Goal: Task Accomplishment & Management: Use online tool/utility

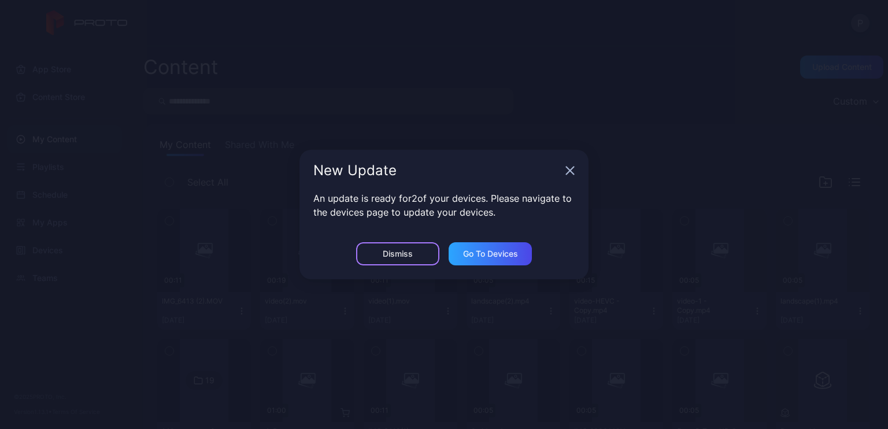
click at [385, 249] on div "Dismiss" at bounding box center [398, 253] width 30 height 9
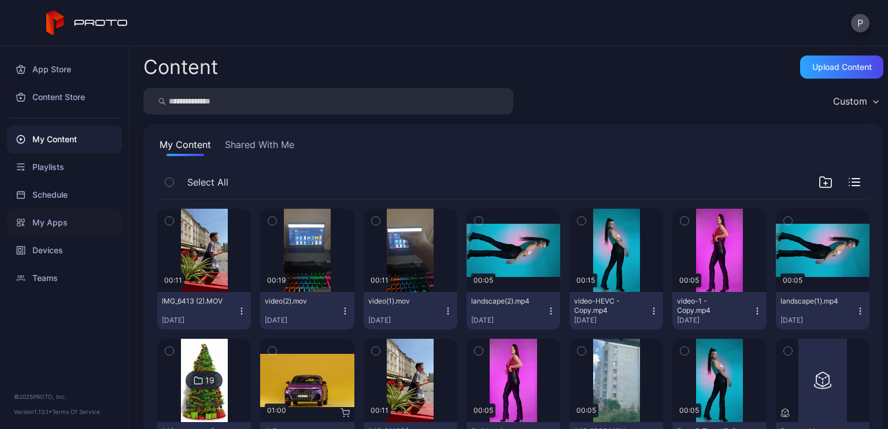
click at [62, 226] on div "My Apps" at bounding box center [64, 223] width 115 height 28
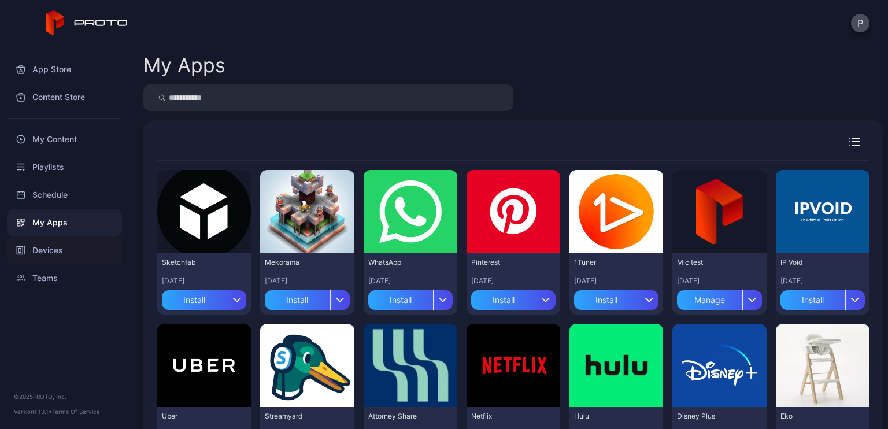
click at [60, 252] on div "Devices" at bounding box center [64, 251] width 115 height 28
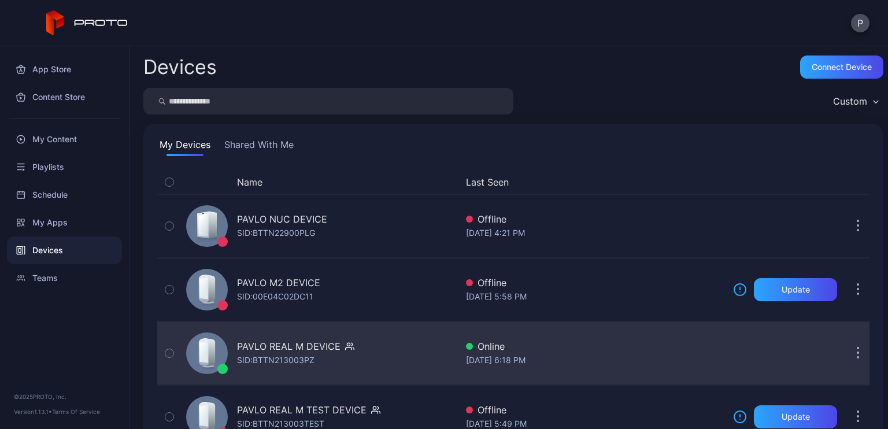
click at [298, 348] on div "PAVLO REAL M DEVICE" at bounding box center [289, 347] width 104 height 14
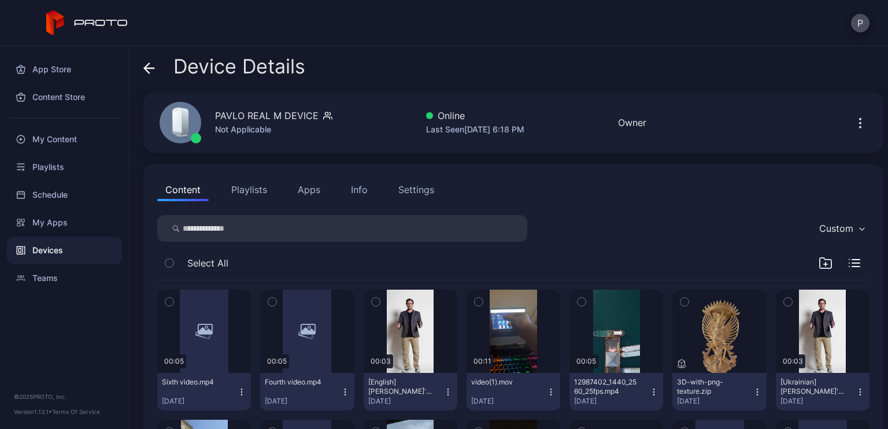
click at [311, 194] on button "Apps" at bounding box center [309, 189] width 39 height 23
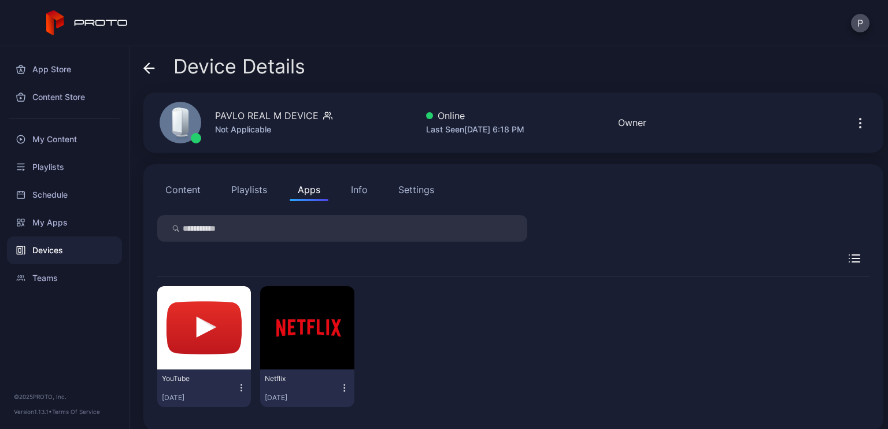
click at [237, 388] on icon "button" at bounding box center [242, 388] width 10 height 12
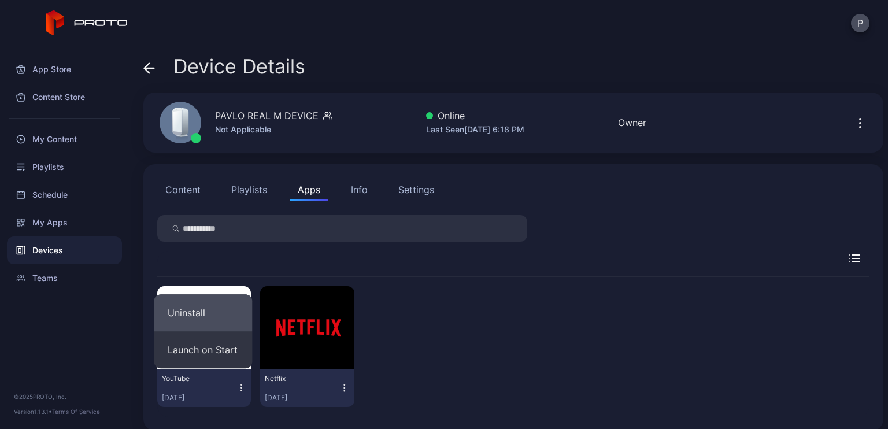
click at [208, 305] on button "Uninstall" at bounding box center [203, 312] width 98 height 37
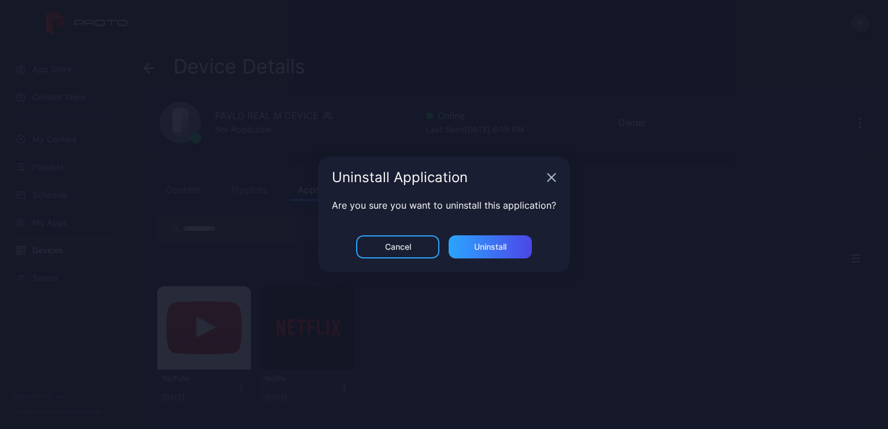
click at [506, 231] on div "Are you sure you want to uninstall this application?" at bounding box center [444, 216] width 252 height 37
click at [499, 244] on div "Uninstall" at bounding box center [490, 246] width 32 height 9
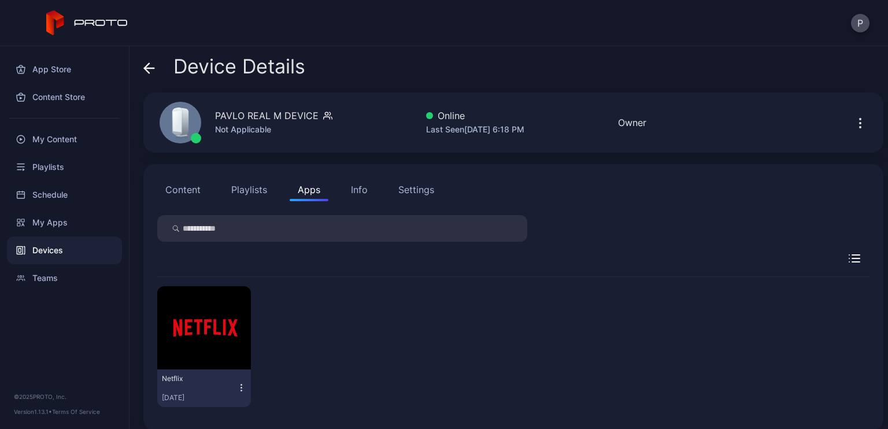
click at [238, 386] on icon "button" at bounding box center [242, 388] width 10 height 12
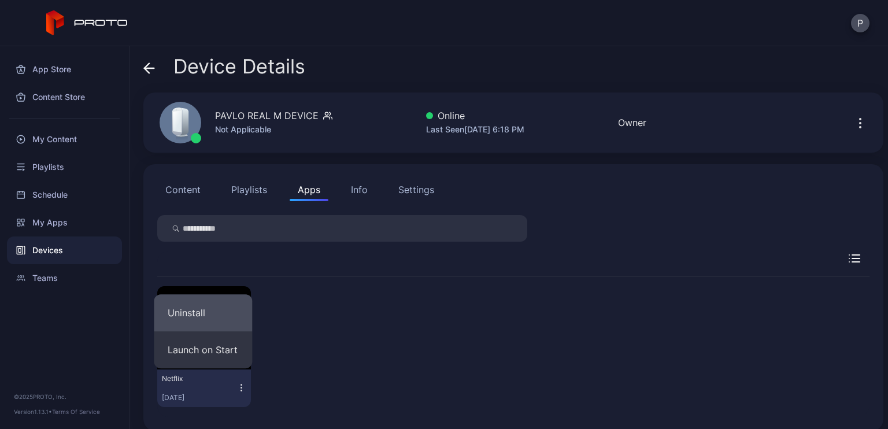
click at [220, 319] on button "Uninstall" at bounding box center [203, 312] width 98 height 37
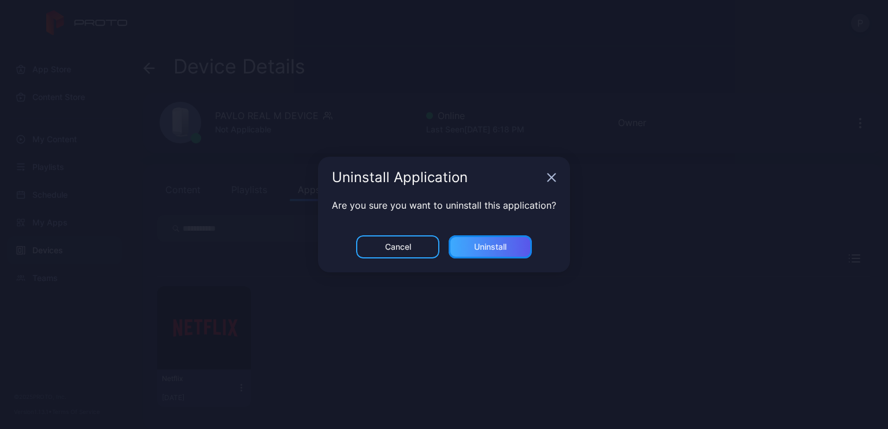
click at [483, 247] on div "Uninstall" at bounding box center [490, 246] width 32 height 9
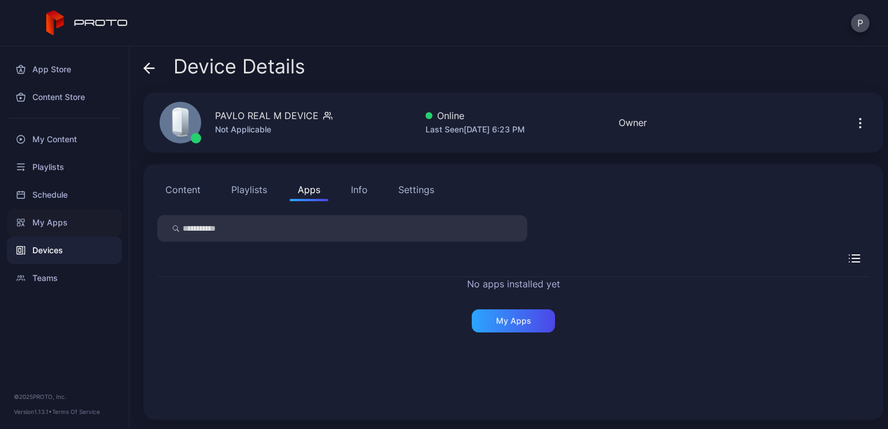
click at [52, 222] on div "My Apps" at bounding box center [64, 223] width 115 height 28
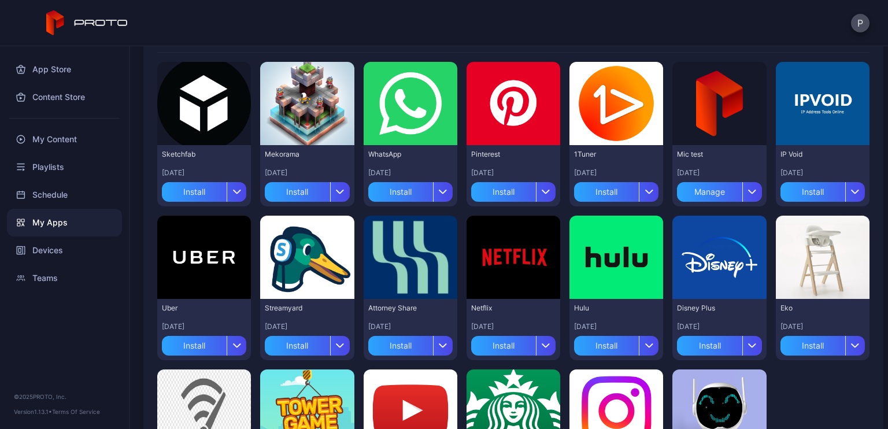
scroll to position [116, 0]
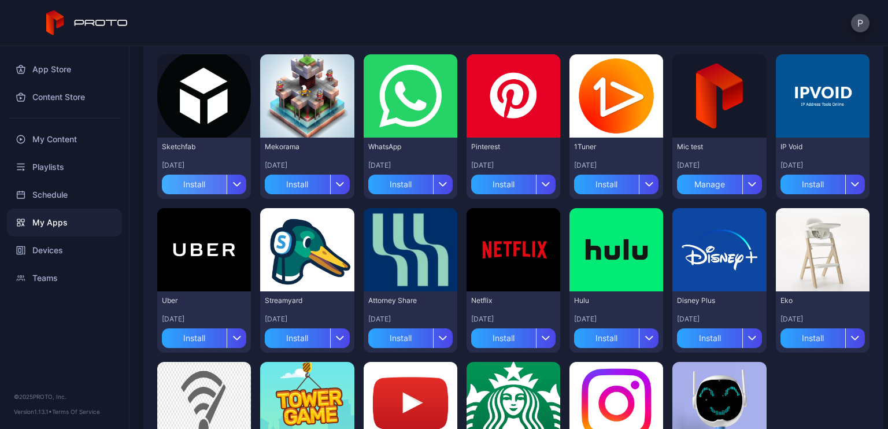
click at [211, 186] on div "Install" at bounding box center [194, 185] width 65 height 20
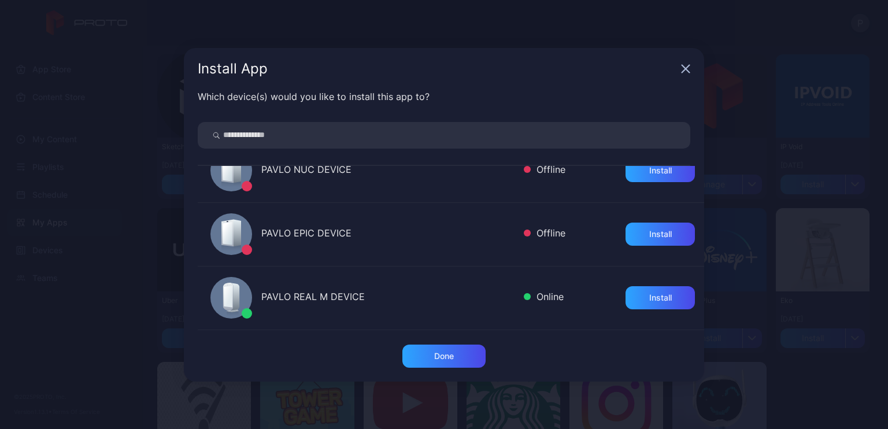
scroll to position [231, 0]
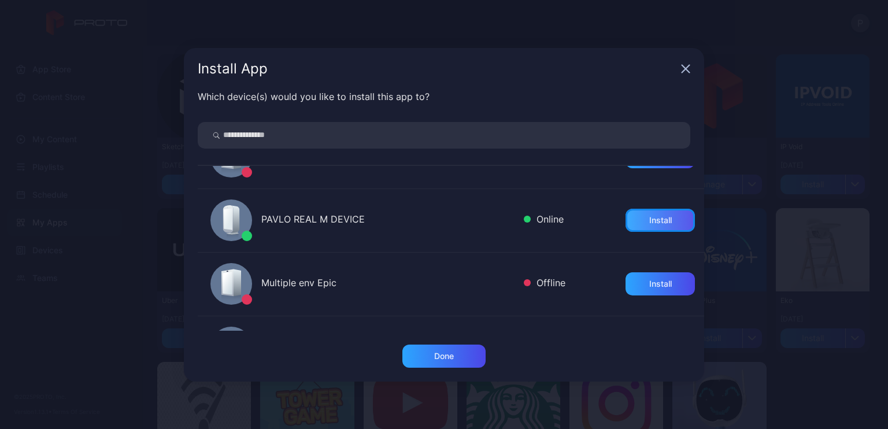
click at [650, 221] on div "Install" at bounding box center [661, 220] width 23 height 9
click at [770, 266] on div "Install App Which device(s) would you like to install this app to? PAVLO M2 DEV…" at bounding box center [444, 214] width 888 height 429
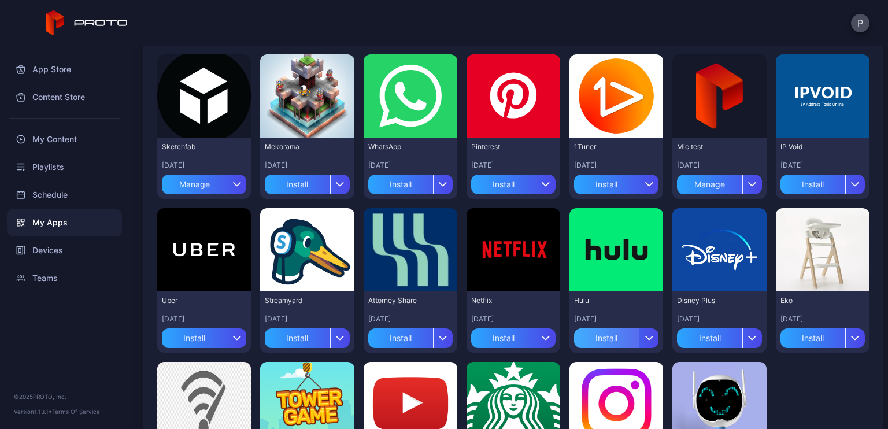
click at [596, 335] on div "Install" at bounding box center [606, 339] width 65 height 20
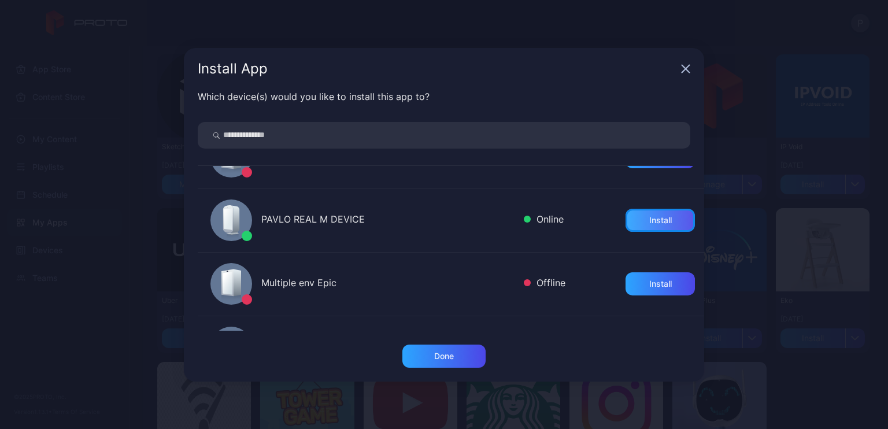
click at [650, 222] on div "Install" at bounding box center [661, 220] width 23 height 9
click at [736, 262] on div "Install App Which device(s) would you like to install this app to? PAVLO M2 DEV…" at bounding box center [444, 214] width 888 height 429
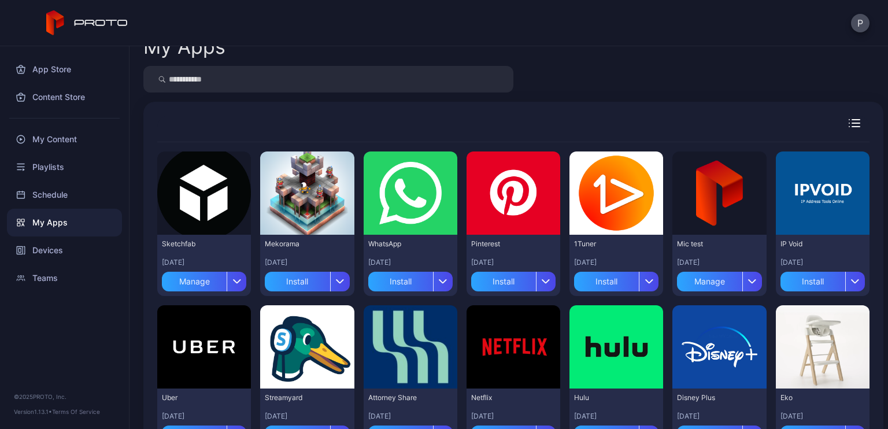
scroll to position [0, 0]
